Goal: Task Accomplishment & Management: Manage account settings

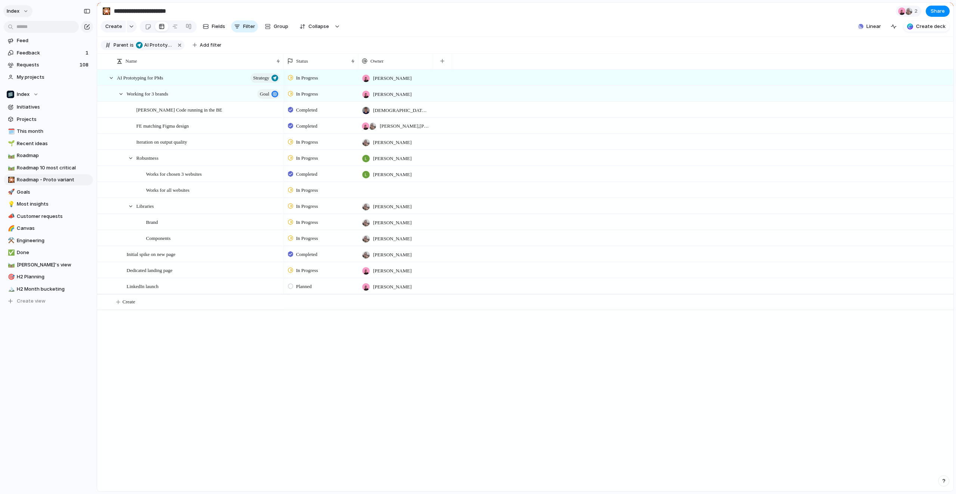
click at [16, 6] on button "Index" at bounding box center [17, 11] width 29 height 12
click at [65, 367] on div "Settings Invite members Change theme Change workspace Sign out" at bounding box center [478, 247] width 956 height 494
click at [4, 4] on div "Index" at bounding box center [48, 9] width 97 height 19
click at [8, 9] on span "Index" at bounding box center [13, 10] width 13 height 7
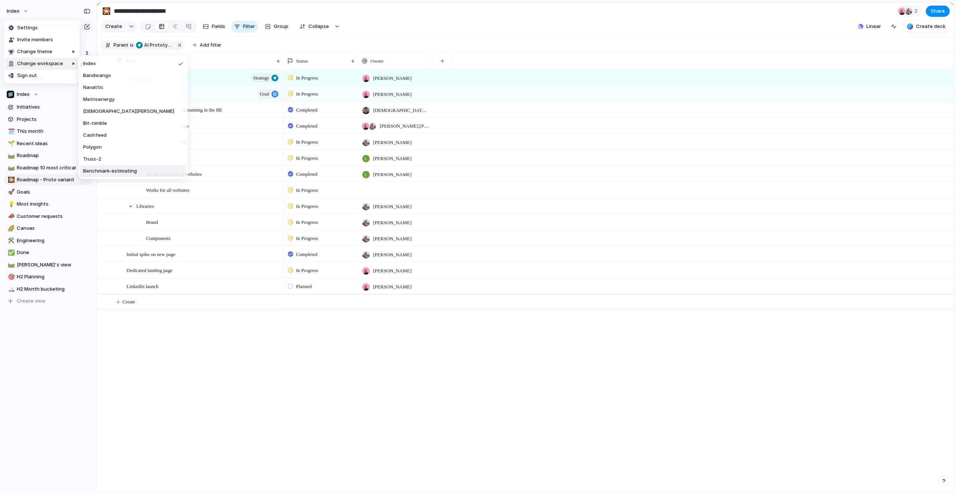
click at [186, 413] on div "Settings Invite members Change theme Change workspace Sign out" at bounding box center [478, 247] width 956 height 494
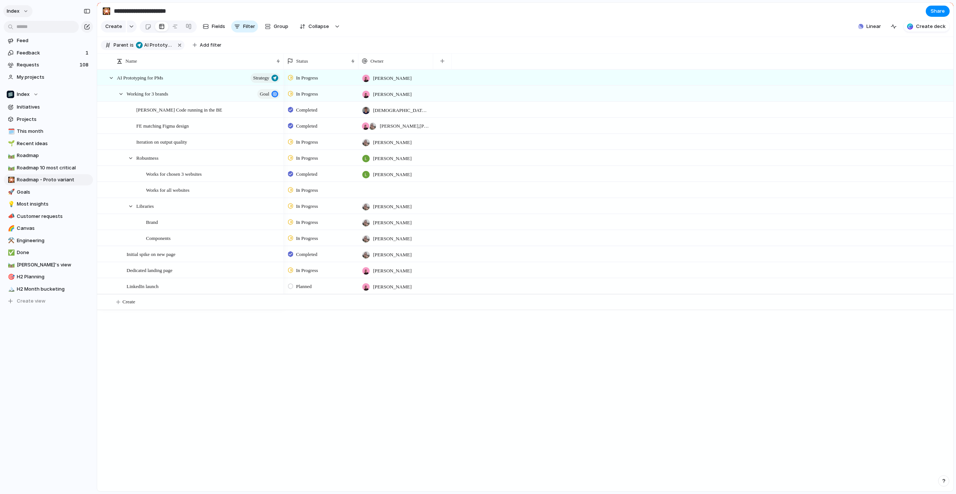
click at [16, 11] on span "Index" at bounding box center [13, 10] width 13 height 7
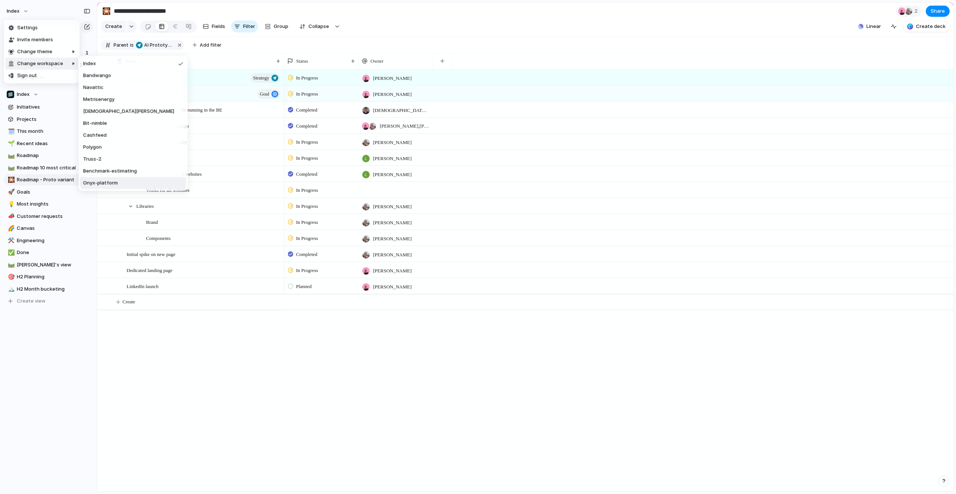
click at [109, 181] on span "Onyx-platform" at bounding box center [100, 183] width 35 height 7
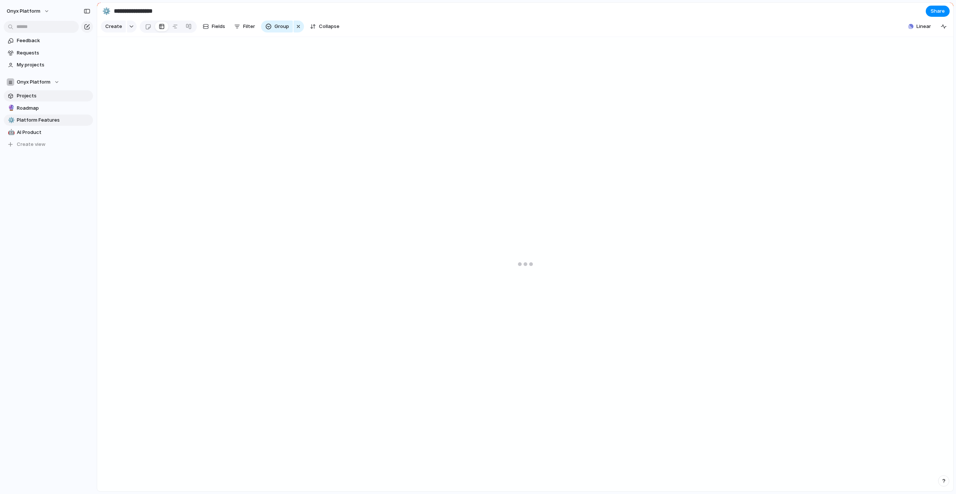
click at [49, 96] on span "Projects" at bounding box center [54, 95] width 74 height 7
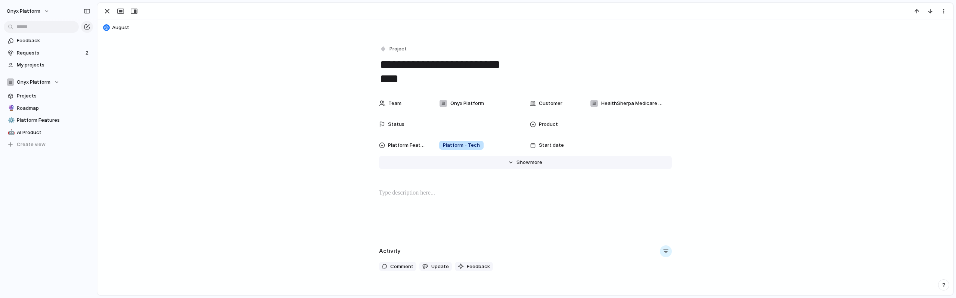
click at [528, 166] on button "Hide Show more" at bounding box center [525, 162] width 293 height 13
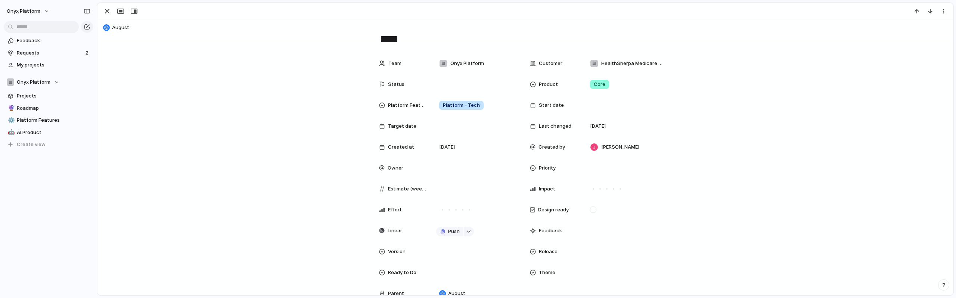
scroll to position [40, 0]
click at [447, 232] on button "Push" at bounding box center [449, 231] width 27 height 10
click at [299, 155] on div "Project Issue" at bounding box center [478, 149] width 956 height 298
click at [448, 229] on span "Push" at bounding box center [454, 230] width 12 height 7
click at [448, 240] on li "Project" at bounding box center [451, 245] width 43 height 12
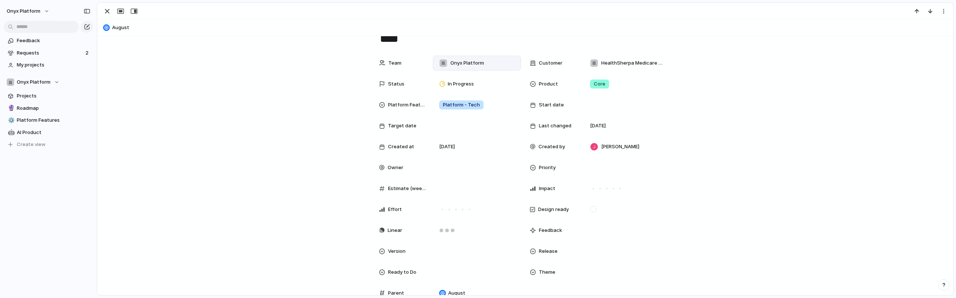
click at [477, 67] on div "Onyx Platform" at bounding box center [461, 63] width 51 height 8
click at [20, 10] on span "Onyx Platform" at bounding box center [24, 10] width 34 height 7
click at [26, 29] on span "Settings" at bounding box center [27, 27] width 21 height 7
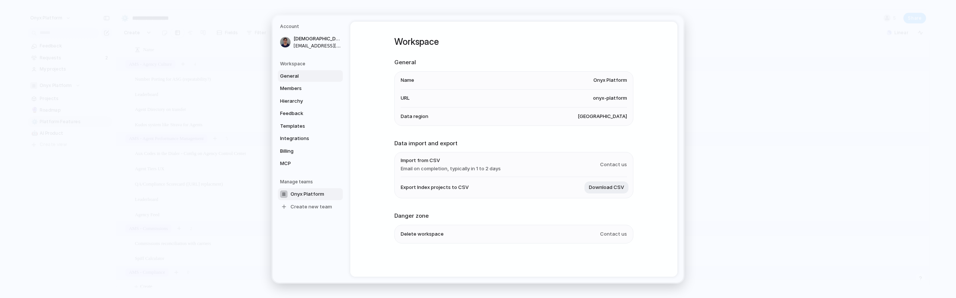
click at [301, 193] on span "Onyx Platform" at bounding box center [307, 193] width 34 height 7
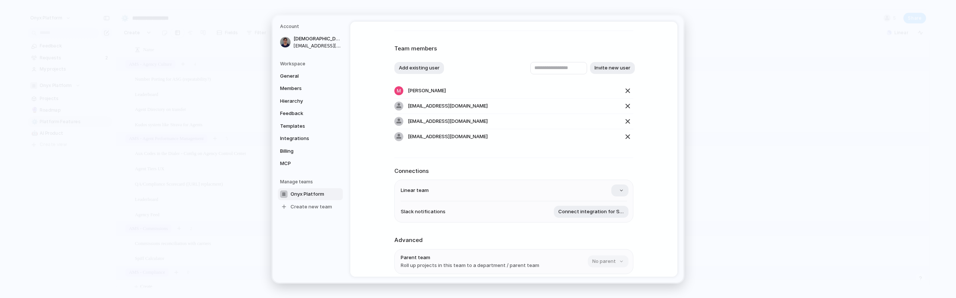
scroll to position [27, 0]
click at [622, 191] on button "button" at bounding box center [619, 191] width 17 height 12
click at [589, 236] on span "Onyx Platform" at bounding box center [596, 235] width 34 height 7
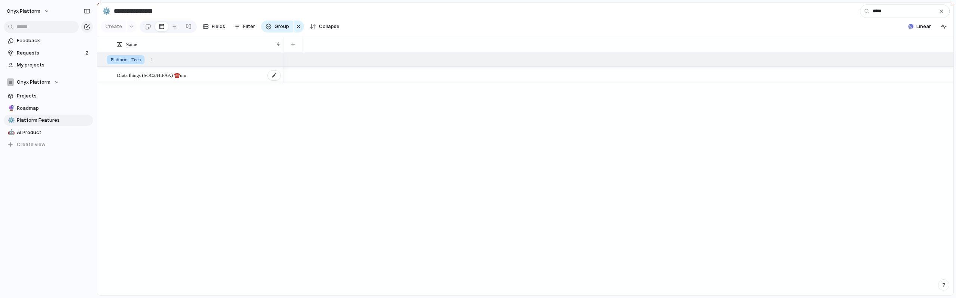
type input "*****"
click at [165, 74] on span "Drata things (SOC2/HIPAA) ☎️um" at bounding box center [151, 75] width 69 height 9
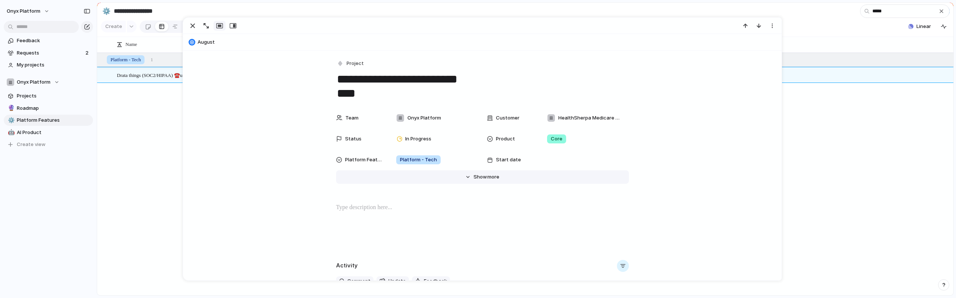
click at [489, 178] on span "more" at bounding box center [493, 176] width 12 height 7
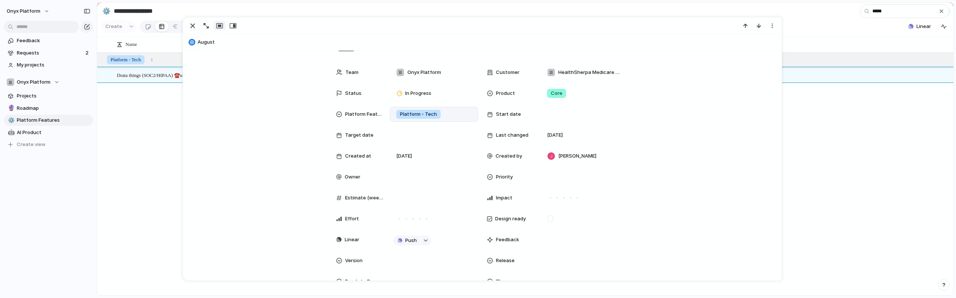
scroll to position [51, 0]
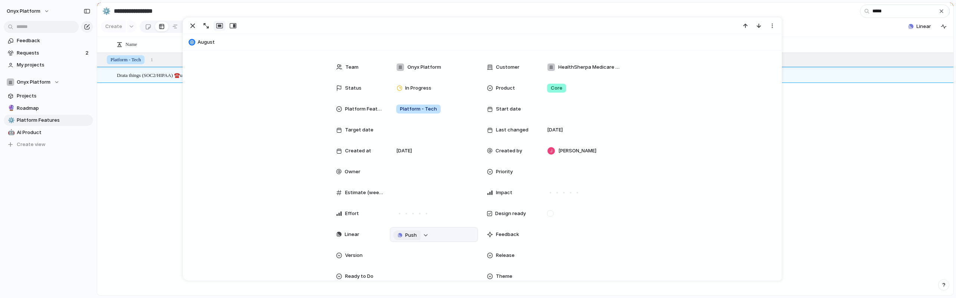
click at [409, 231] on button "Push" at bounding box center [406, 235] width 27 height 10
click at [405, 248] on span "Project" at bounding box center [398, 249] width 17 height 7
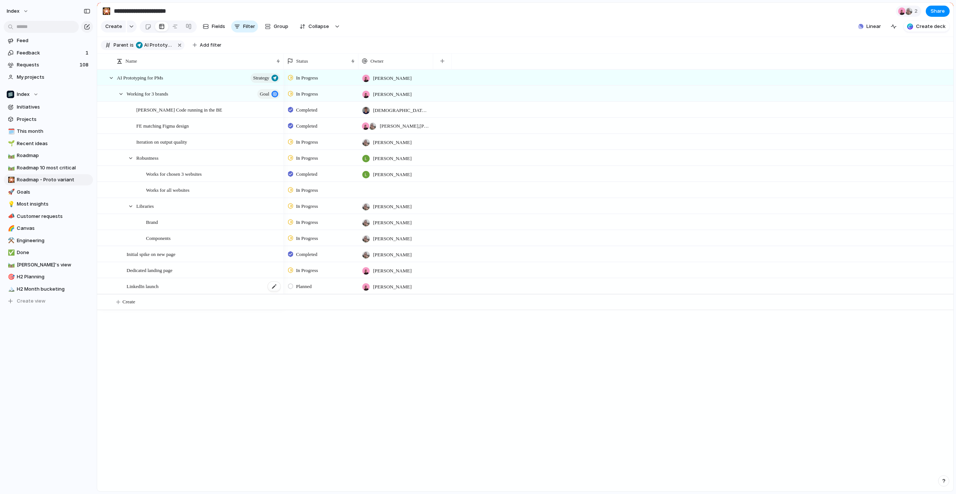
click at [159, 287] on span "LinkedIn launch" at bounding box center [143, 286] width 32 height 9
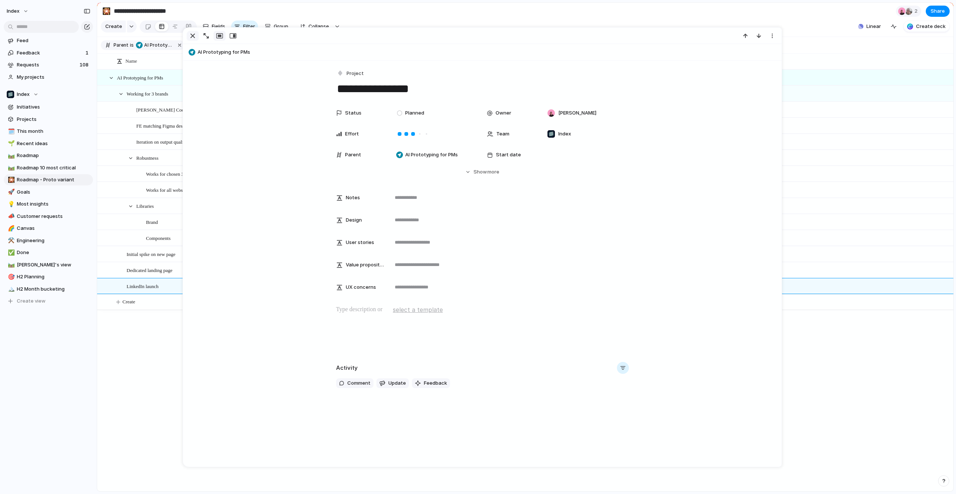
click at [197, 36] on button "button" at bounding box center [193, 36] width 12 height 10
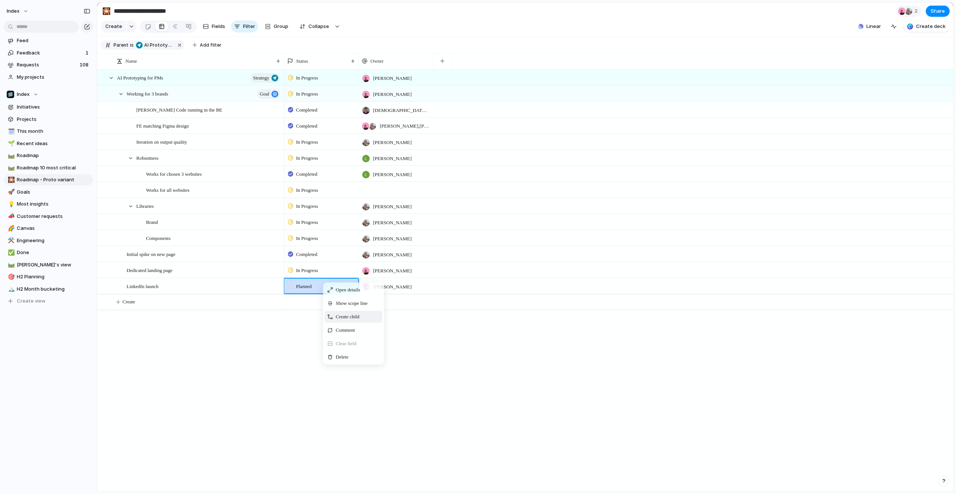
click at [343, 314] on span "Create child" at bounding box center [348, 316] width 24 height 7
click at [441, 63] on button "button" at bounding box center [442, 61] width 15 height 13
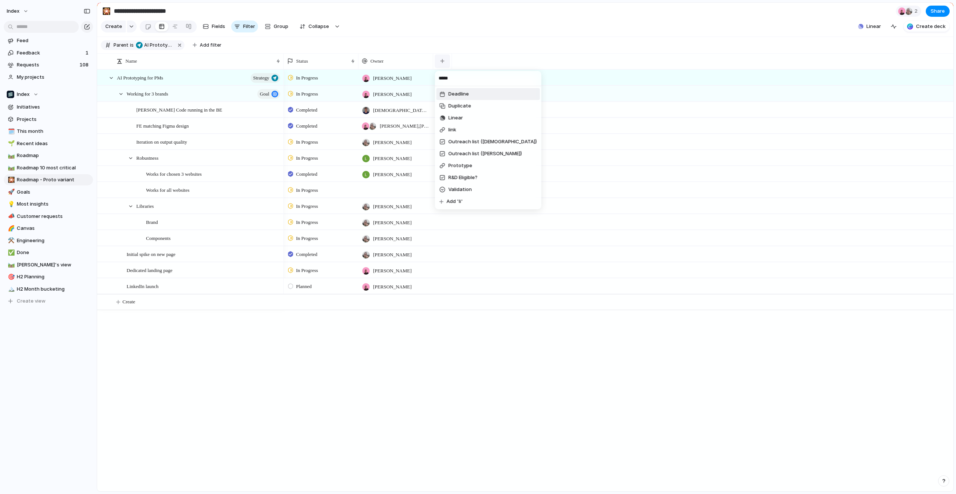
type input "******"
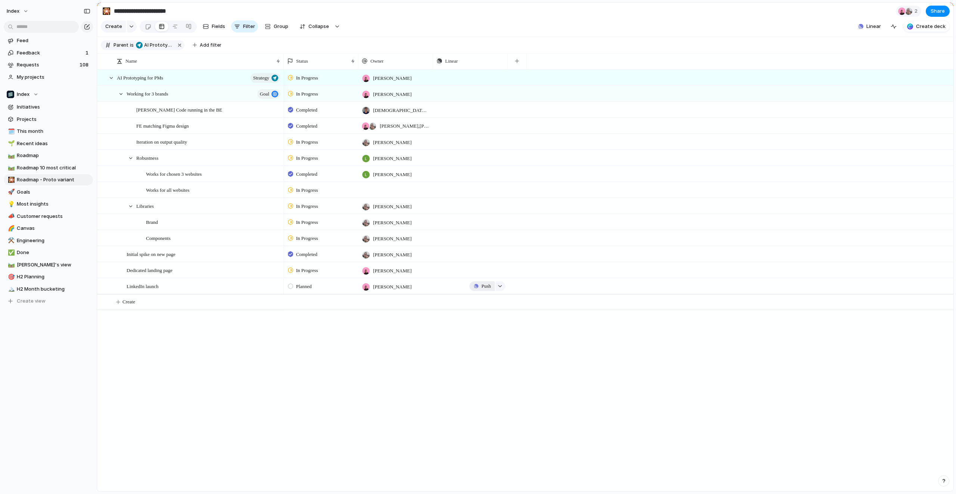
click at [476, 289] on button "Push" at bounding box center [481, 287] width 25 height 10
click at [476, 302] on span "Project" at bounding box center [475, 303] width 17 height 7
click at [519, 349] on span "Clear field" at bounding box center [523, 351] width 21 height 7
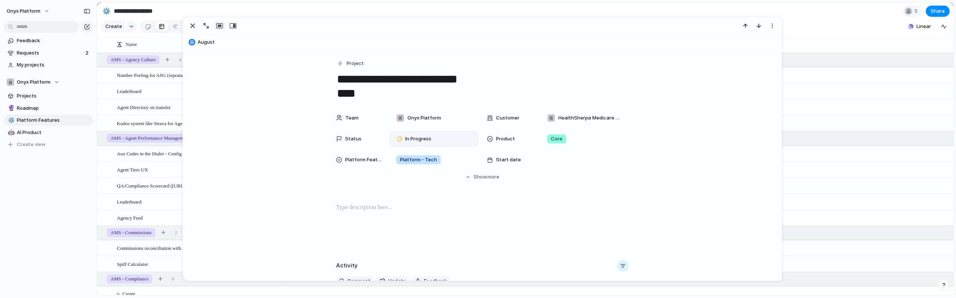
click at [424, 143] on div "In Progress" at bounding box center [415, 139] width 44 height 10
click at [301, 151] on div "Backlog Backlog Blocked Planned Planned Stretch Stretch In Progress In Progress…" at bounding box center [478, 149] width 956 height 298
click at [466, 176] on button "Hide Show more" at bounding box center [482, 176] width 293 height 13
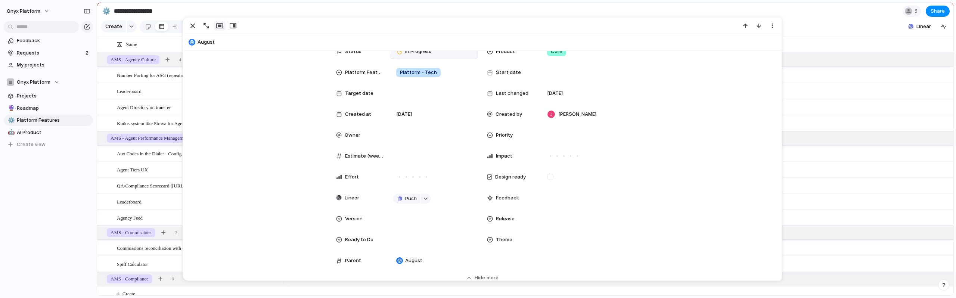
scroll to position [90, 0]
click at [419, 195] on button "Push" at bounding box center [406, 197] width 27 height 10
click at [403, 210] on span "Project" at bounding box center [398, 210] width 17 height 7
click at [274, 159] on div "Team Onyx Platform Customer HealthSherpa Medicare Advantage Status In Progress …" at bounding box center [482, 150] width 581 height 258
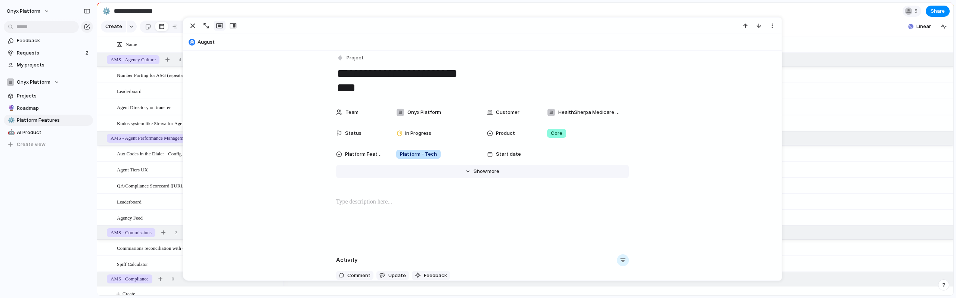
click at [453, 172] on button "Hide Show more" at bounding box center [482, 171] width 293 height 13
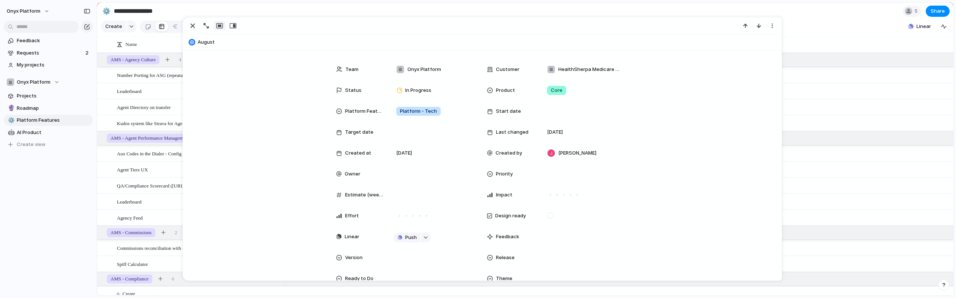
scroll to position [63, 0]
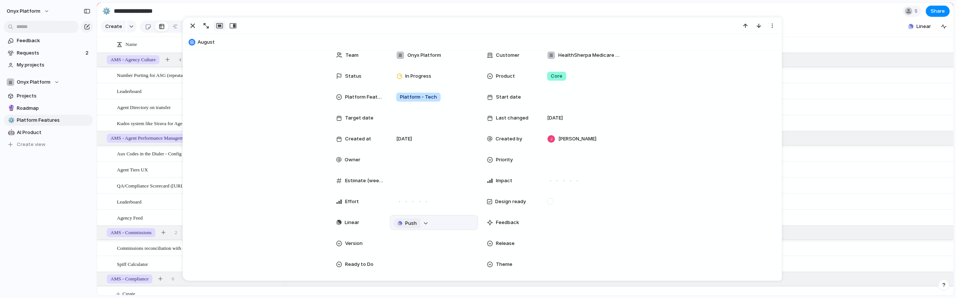
click at [410, 220] on span "Push" at bounding box center [411, 223] width 12 height 7
click at [410, 238] on li "Project" at bounding box center [408, 237] width 43 height 12
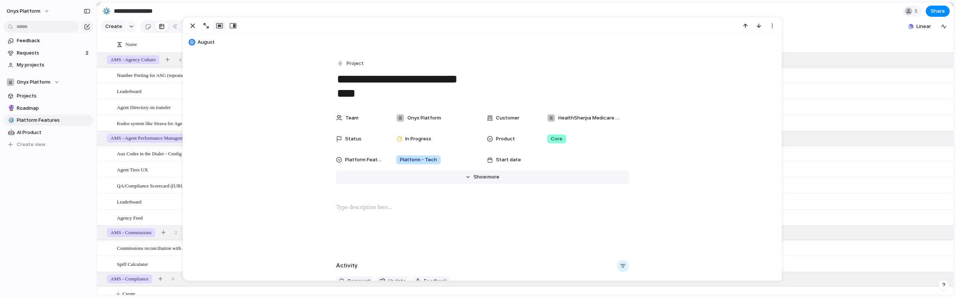
click at [497, 177] on span "more" at bounding box center [493, 176] width 12 height 7
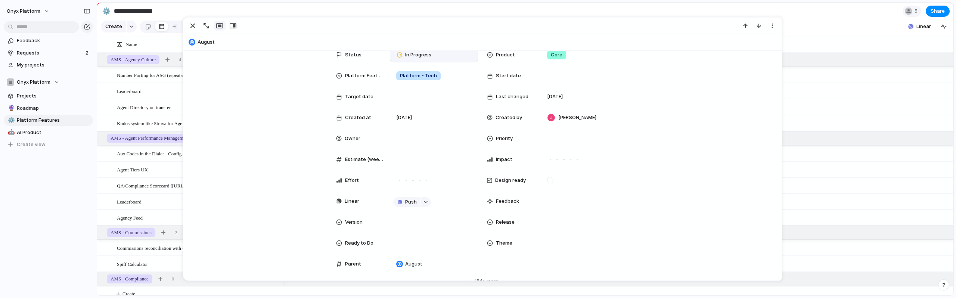
scroll to position [84, 0]
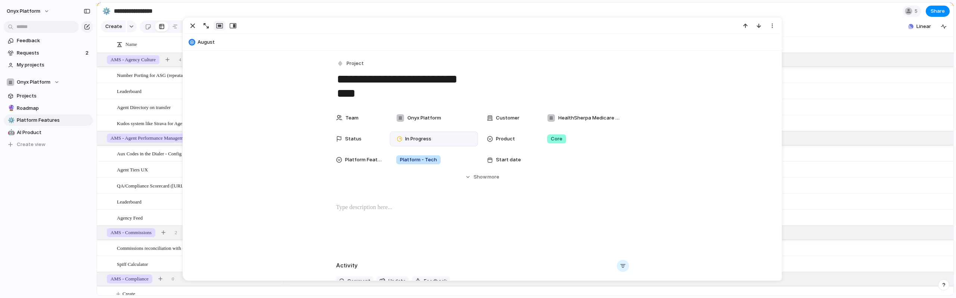
click at [435, 141] on div "In Progress" at bounding box center [415, 139] width 44 height 10
click at [304, 180] on div "Backlog Blocked Planned Stretch In Progress Completed Canceled" at bounding box center [478, 149] width 956 height 298
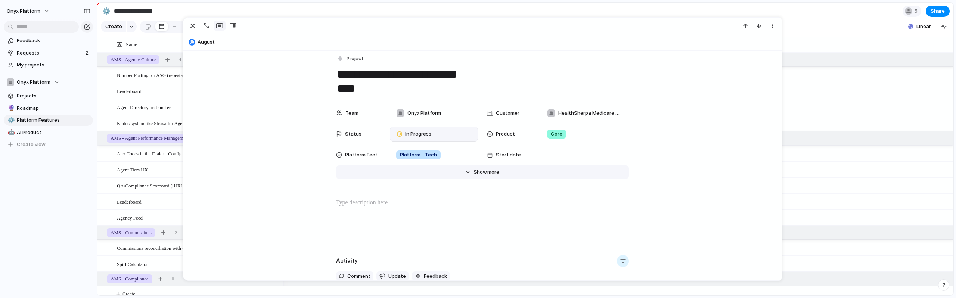
click at [472, 170] on button "Hide Show more" at bounding box center [482, 171] width 293 height 13
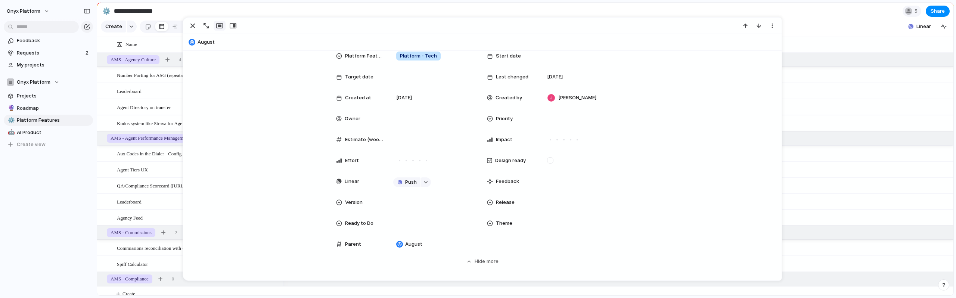
scroll to position [105, 0]
click at [408, 180] on span "Push" at bounding box center [411, 180] width 12 height 7
click at [393, 193] on span "Project" at bounding box center [398, 194] width 17 height 7
click at [195, 209] on div "Team Onyx Platform Customer HealthSherpa Medicare Advantage Status In Progress …" at bounding box center [482, 134] width 581 height 258
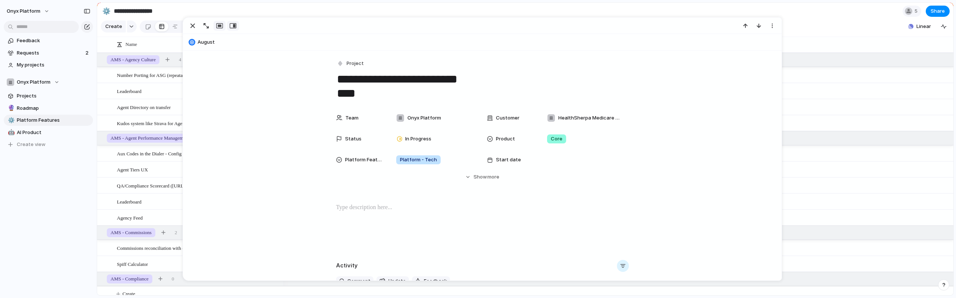
click at [232, 24] on div "button" at bounding box center [233, 26] width 7 height 6
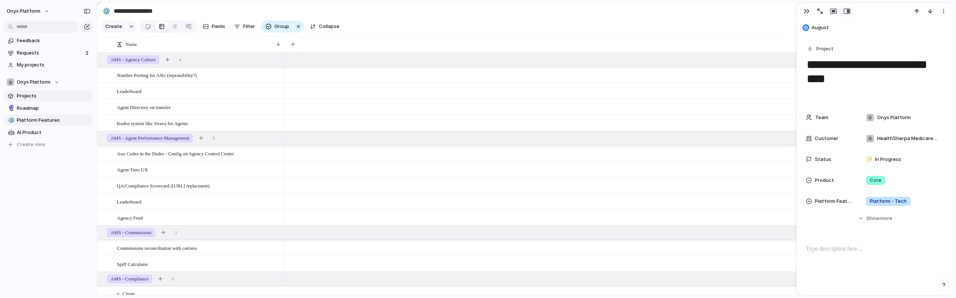
click at [35, 100] on link "Projects" at bounding box center [48, 95] width 89 height 11
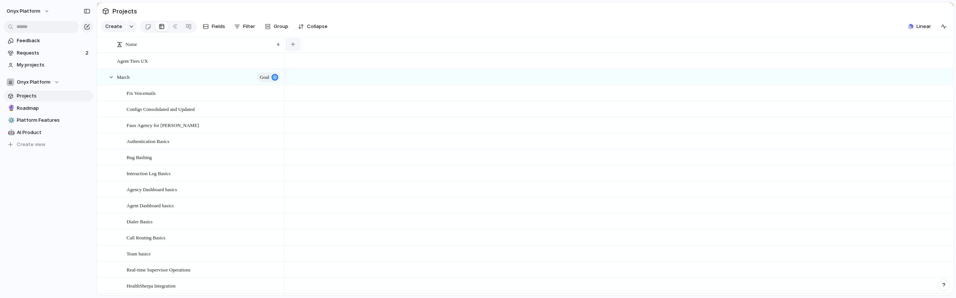
click at [291, 46] on div "button" at bounding box center [293, 44] width 4 height 4
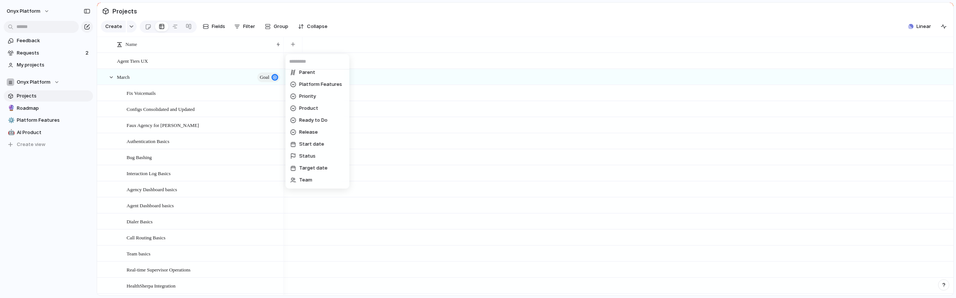
scroll to position [161, 0]
click at [299, 160] on li "Status" at bounding box center [317, 156] width 61 height 12
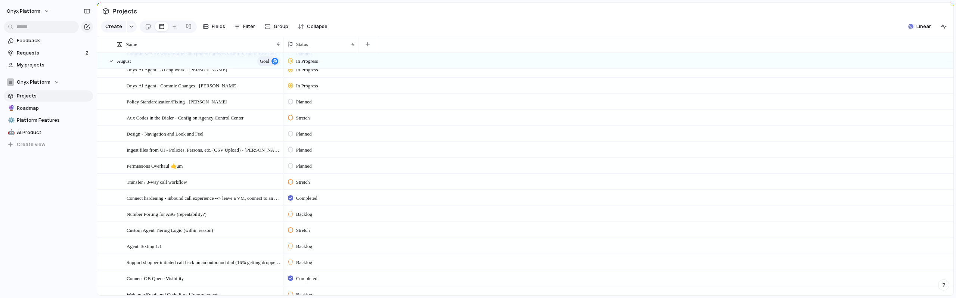
scroll to position [1503, 0]
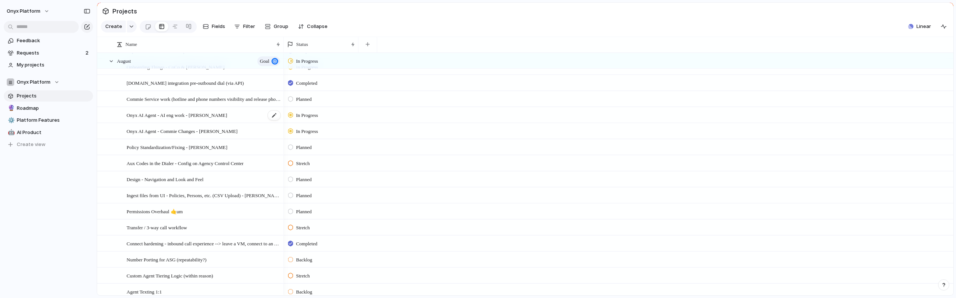
click at [234, 115] on div "Onyx AI Agent - AI eng work - [PERSON_NAME]" at bounding box center [204, 115] width 155 height 15
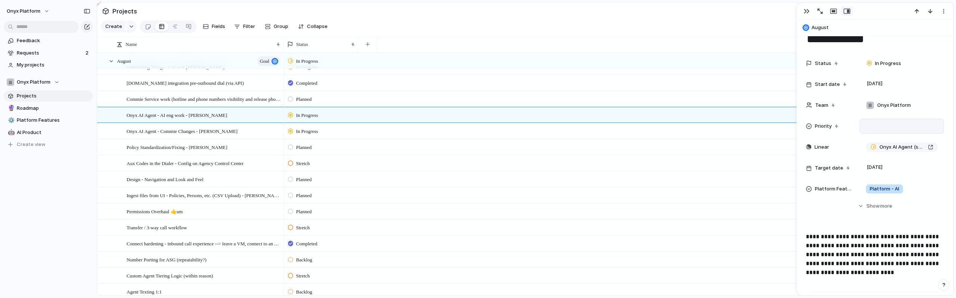
scroll to position [41, 0]
click at [228, 132] on div "Onyx AI Agent - Commie Changes - [PERSON_NAME]" at bounding box center [204, 131] width 155 height 15
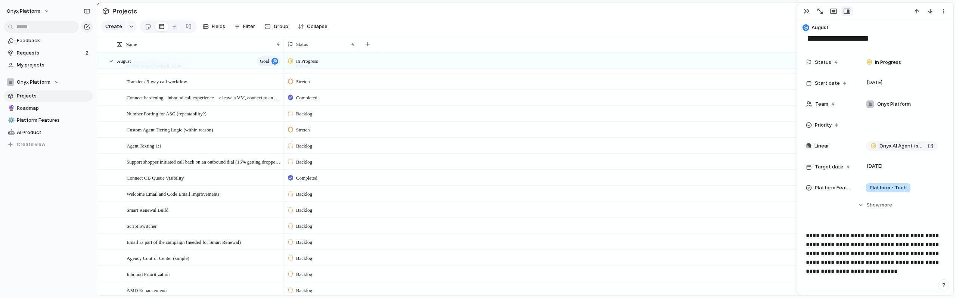
scroll to position [1834, 0]
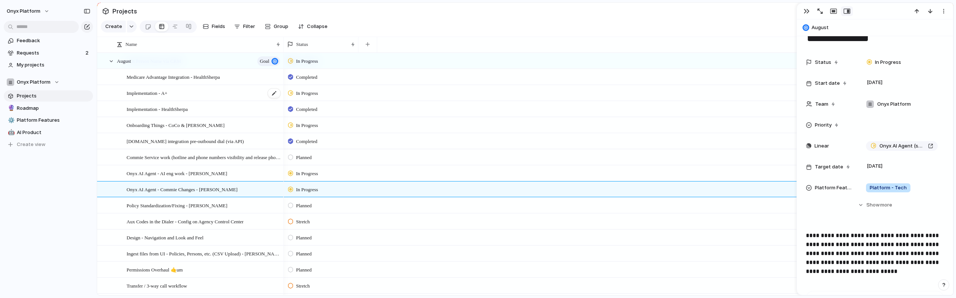
click at [181, 89] on div "Implementation - A+" at bounding box center [204, 92] width 155 height 15
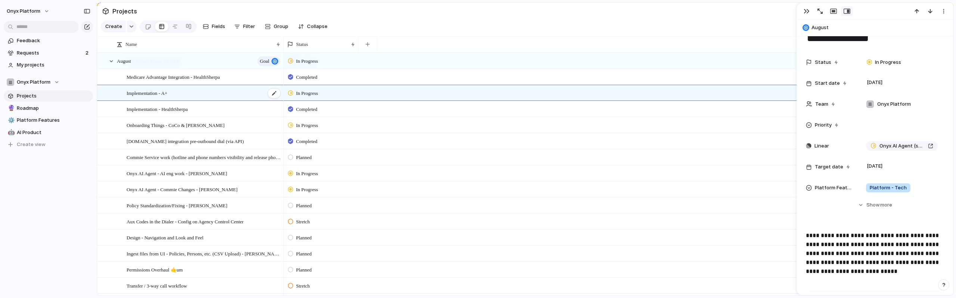
type textarea "**********"
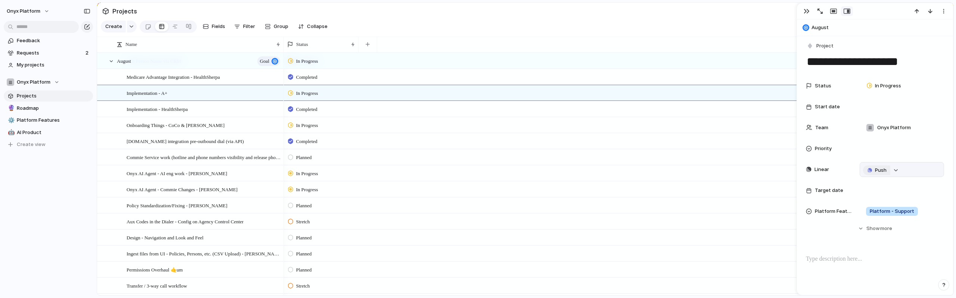
click at [878, 171] on span "Push" at bounding box center [881, 170] width 12 height 7
click at [875, 183] on span "Project" at bounding box center [867, 184] width 17 height 7
click at [806, 12] on div "button" at bounding box center [806, 11] width 6 height 6
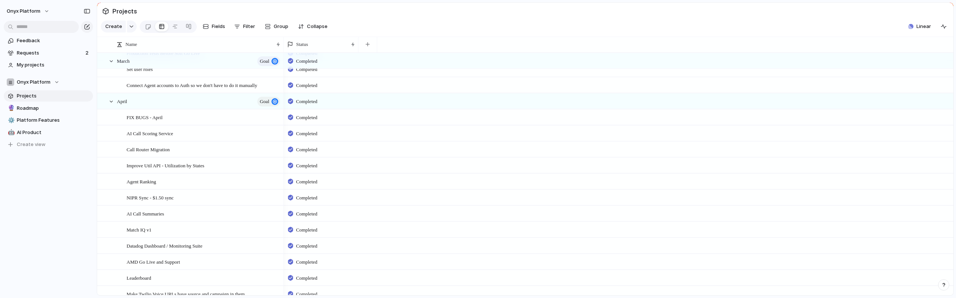
scroll to position [83, 0]
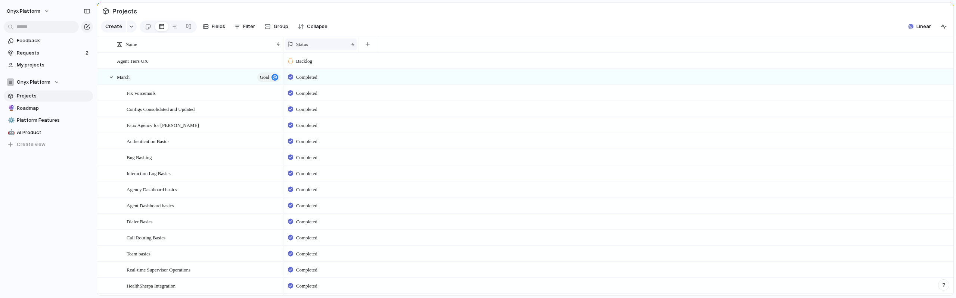
click at [321, 46] on div "Status" at bounding box center [317, 44] width 61 height 7
click at [315, 97] on span "Sort descending" at bounding box center [319, 96] width 39 height 7
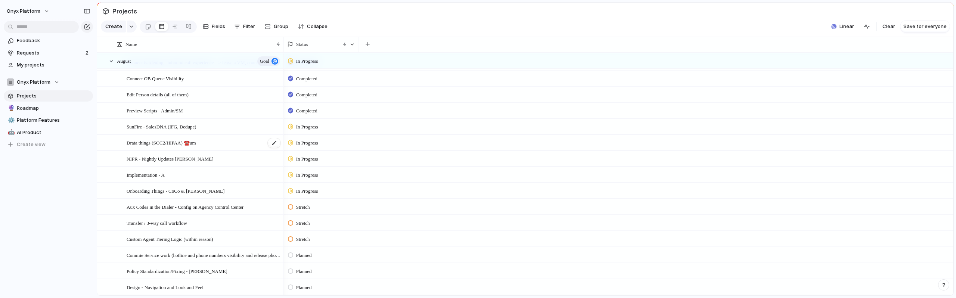
click at [225, 142] on div "Drata things (SOC2/HIPAA) ☎️um" at bounding box center [204, 142] width 155 height 15
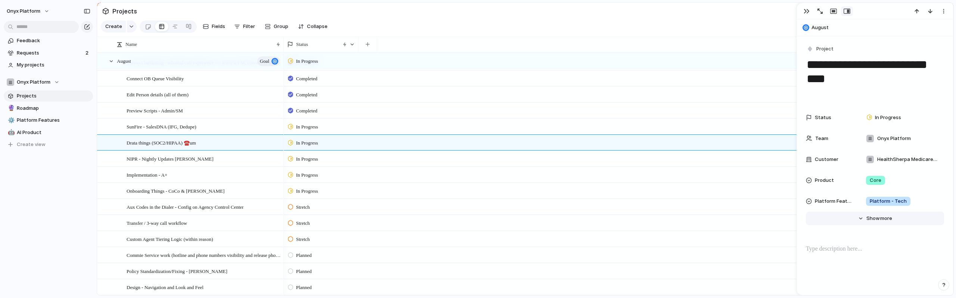
click at [872, 212] on button "Hide Show more" at bounding box center [875, 218] width 138 height 13
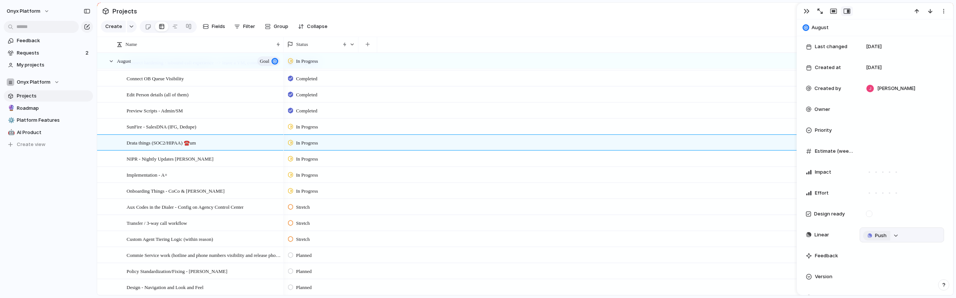
click at [873, 233] on button "Push" at bounding box center [876, 236] width 27 height 10
click at [872, 246] on span "Project" at bounding box center [867, 249] width 17 height 7
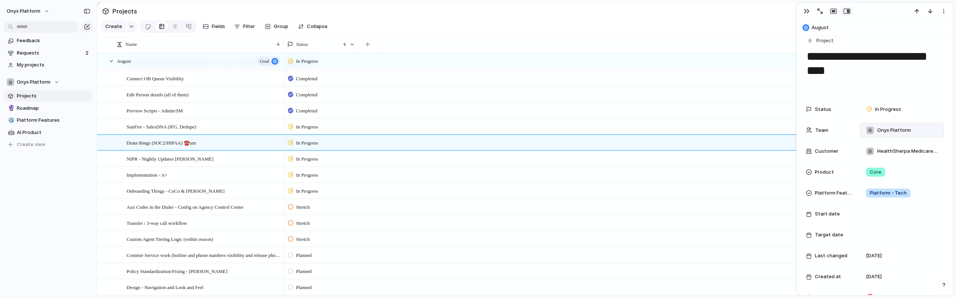
click at [879, 133] on span "Onyx Platform" at bounding box center [894, 130] width 34 height 7
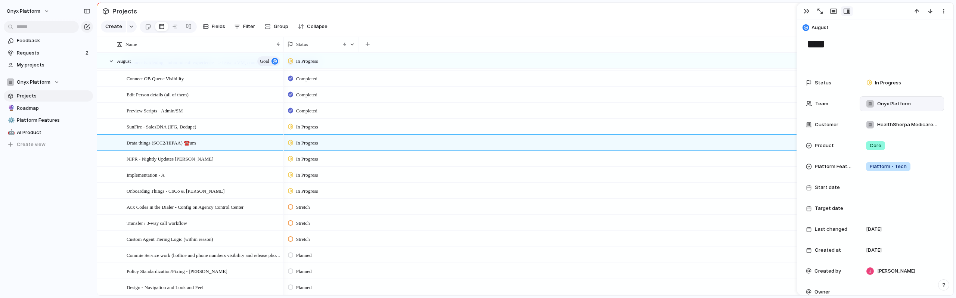
scroll to position [35, 0]
click at [887, 124] on span "HealthSherpa Medicare Advantage" at bounding box center [907, 124] width 60 height 7
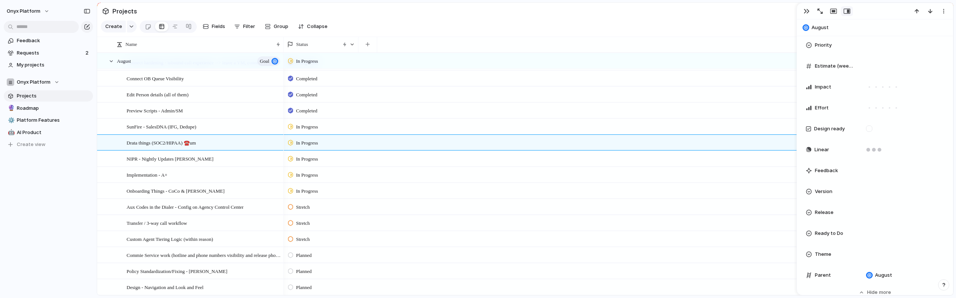
scroll to position [470, 0]
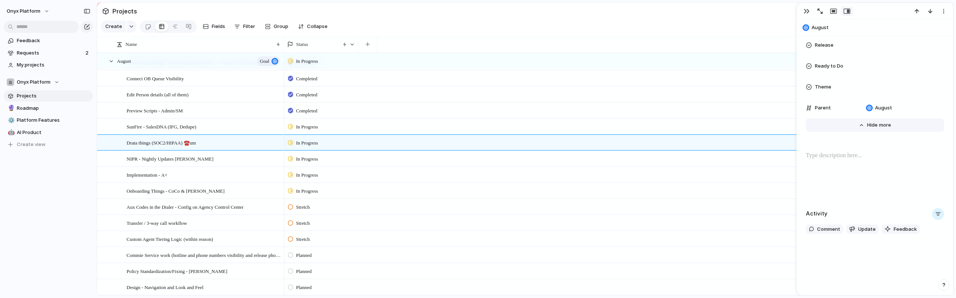
click at [878, 127] on span "Show" at bounding box center [873, 124] width 13 height 7
click at [878, 127] on span "Show" at bounding box center [872, 124] width 13 height 7
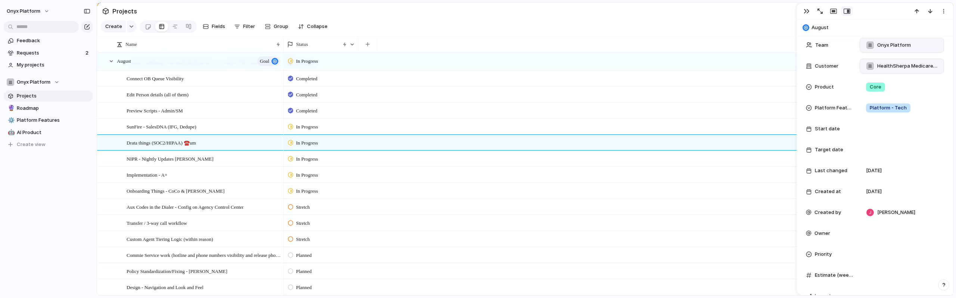
scroll to position [0, 0]
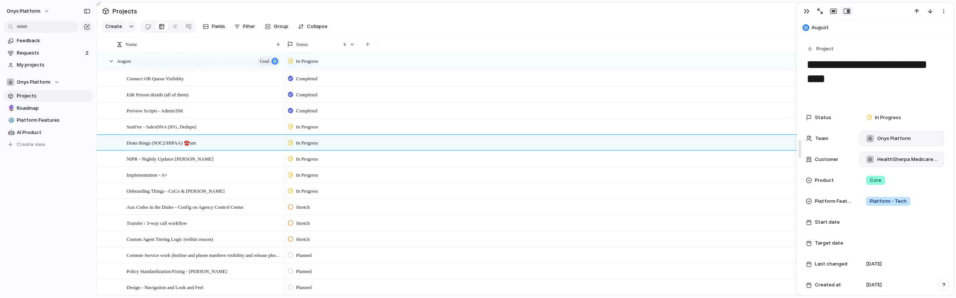
drag, startPoint x: 846, startPoint y: 96, endPoint x: 799, endPoint y: 57, distance: 60.5
click at [799, 57] on div "**********" at bounding box center [874, 149] width 157 height 293
